Goal: Task Accomplishment & Management: Use online tool/utility

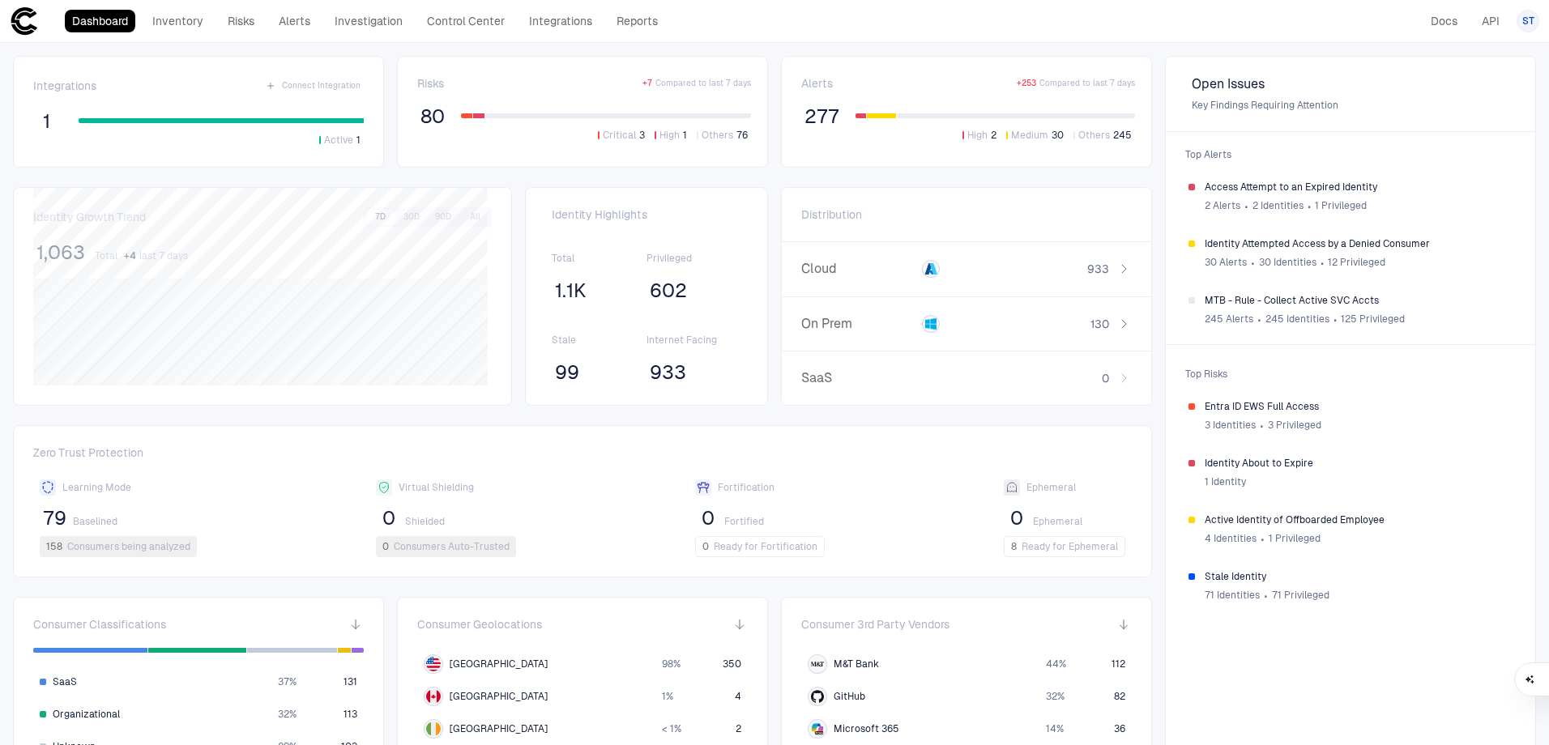
click at [568, 33] on div "Dashboard Inventory Risks Alerts Investigation Control Center Integrations Repo…" at bounding box center [337, 20] width 655 height 29
click at [565, 24] on link "Integrations" at bounding box center [561, 21] width 78 height 23
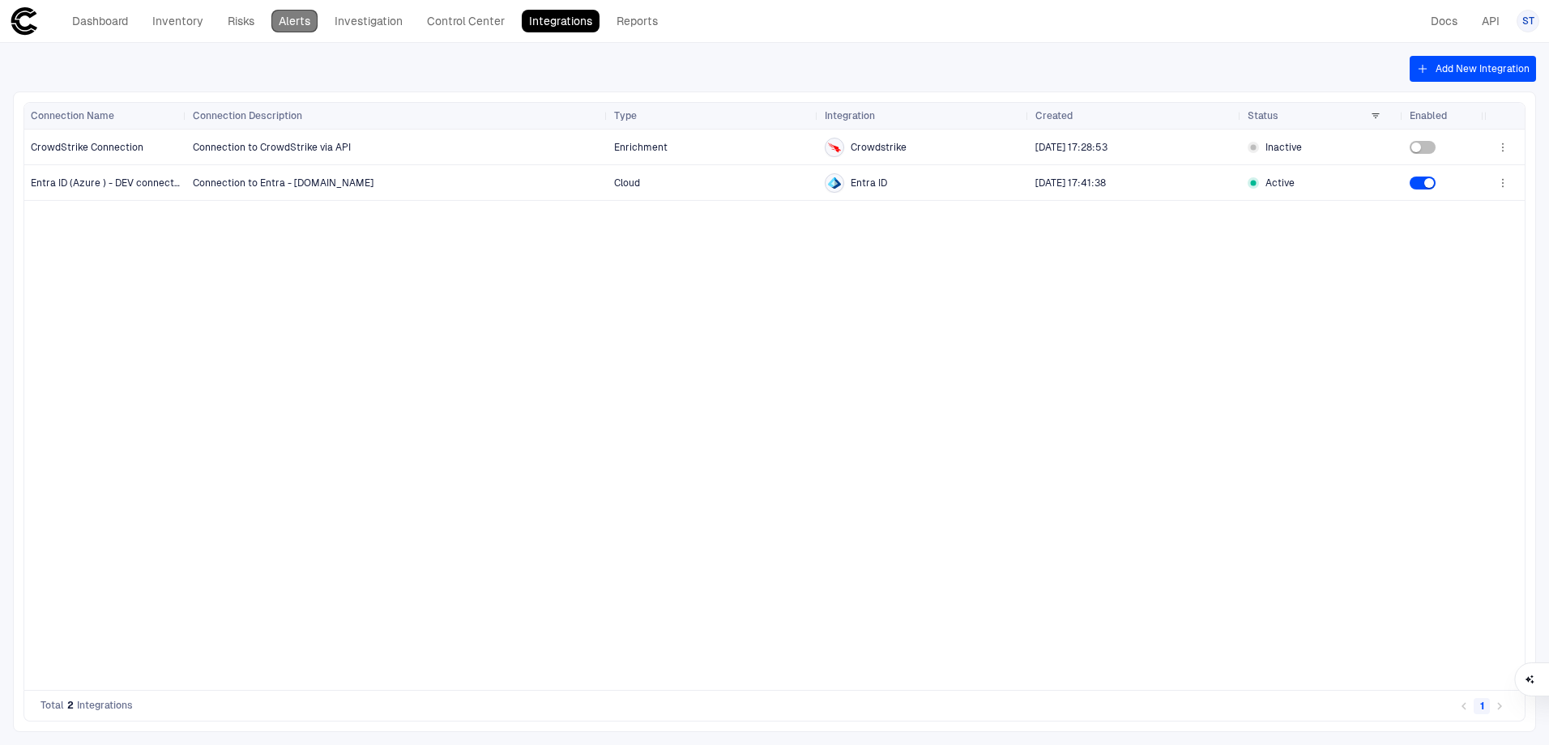
click at [314, 22] on link "Alerts" at bounding box center [294, 21] width 46 height 23
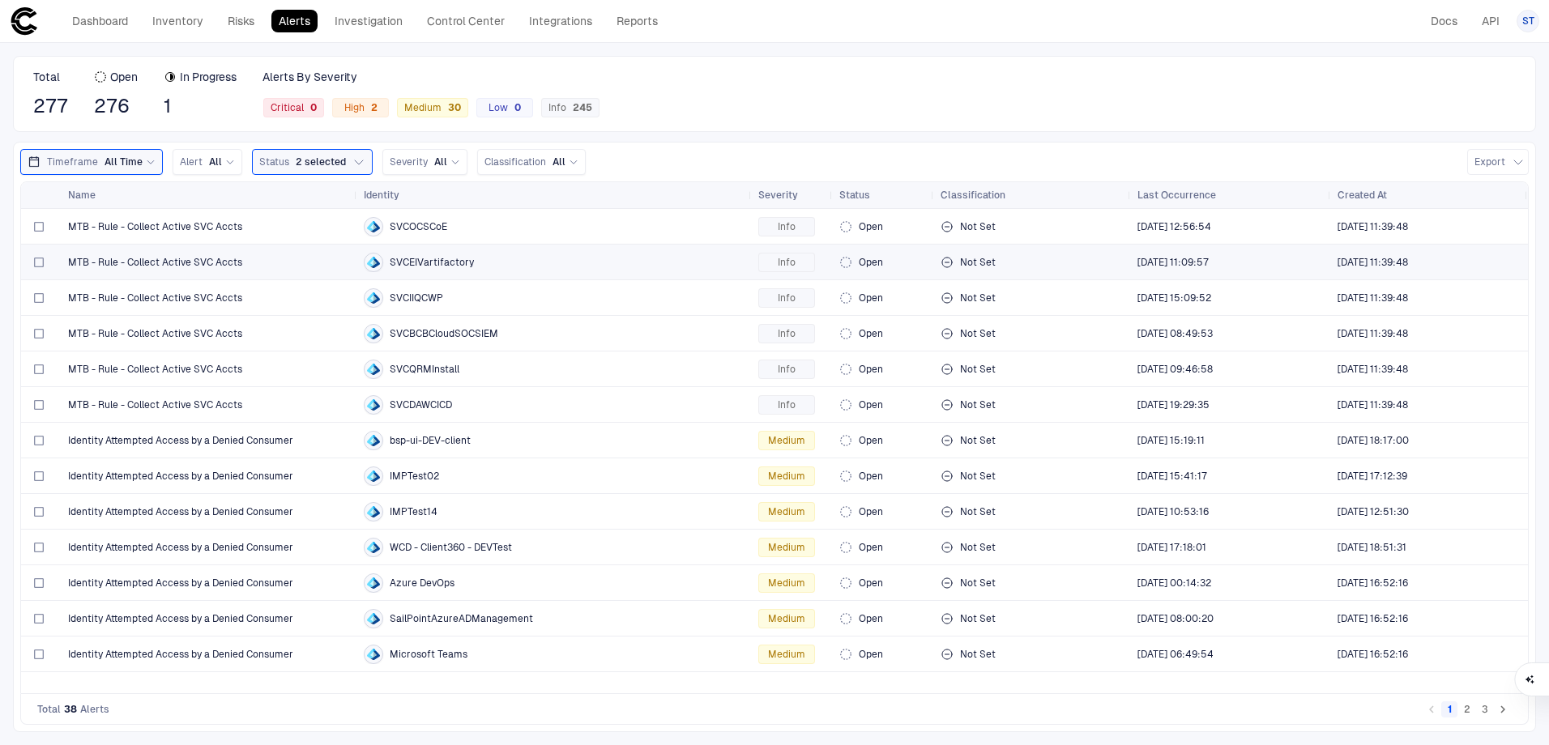
click at [201, 262] on span "MTB - Rule - Collect Active SVC Accts" at bounding box center [155, 262] width 174 height 13
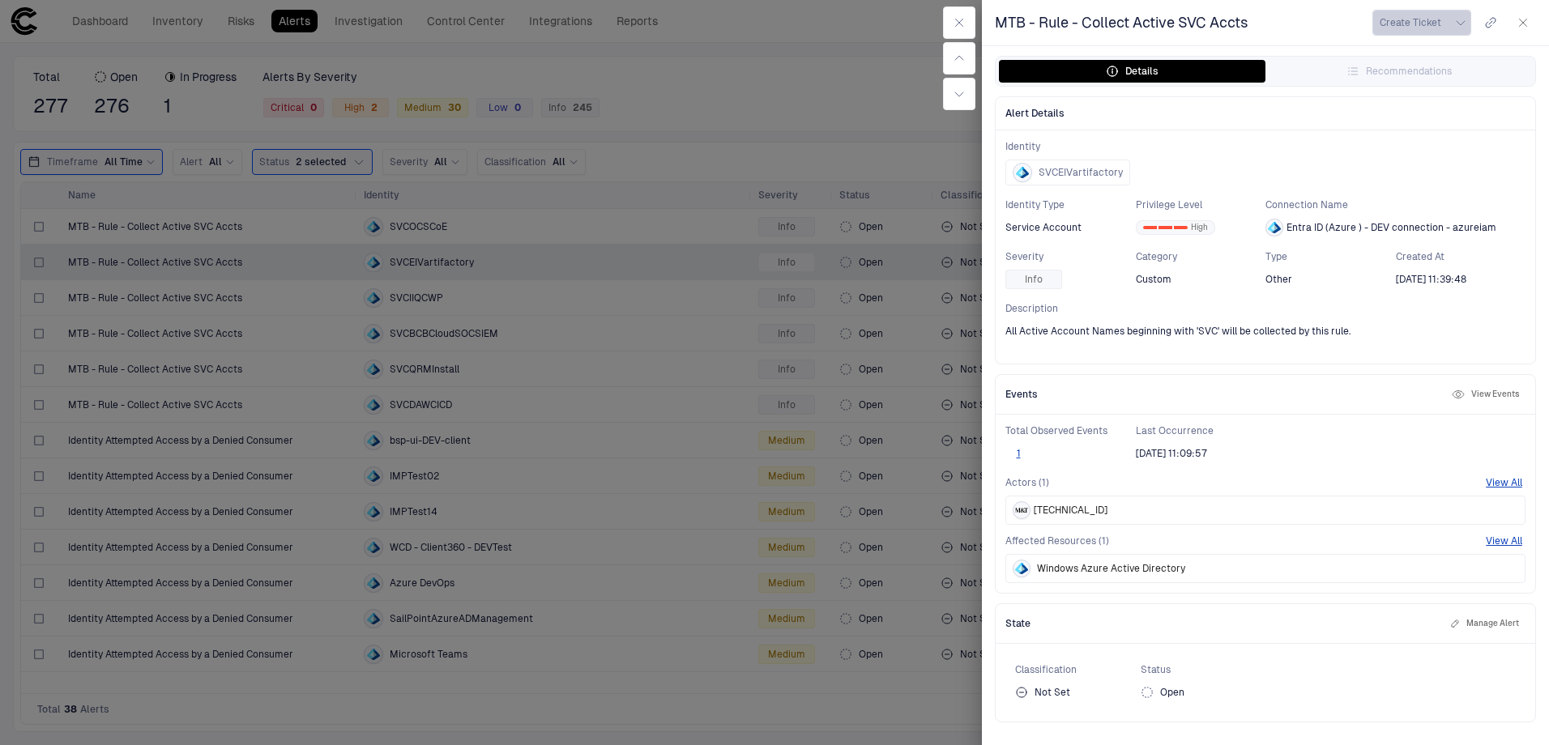
click at [1450, 25] on button "Create Ticket" at bounding box center [1421, 23] width 99 height 26
click at [1444, 59] on li "Jira" at bounding box center [1435, 59] width 109 height 26
